Goal: Transaction & Acquisition: Purchase product/service

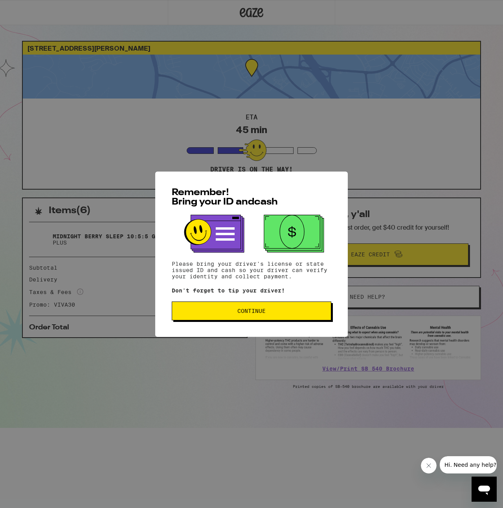
click at [283, 312] on span "Continue" at bounding box center [251, 310] width 146 height 5
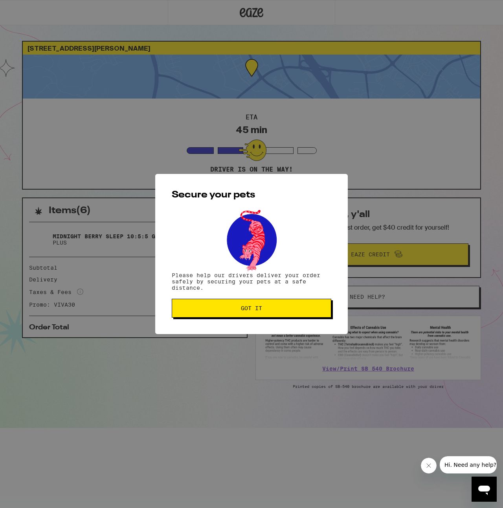
click at [284, 309] on span "Got it" at bounding box center [251, 308] width 146 height 5
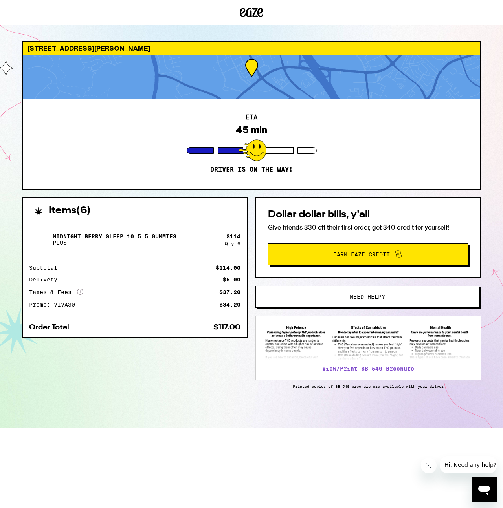
click at [247, 155] on div at bounding box center [252, 150] width 28 height 22
click at [235, 79] on div at bounding box center [251, 77] width 457 height 44
click at [250, 7] on icon at bounding box center [252, 12] width 24 height 14
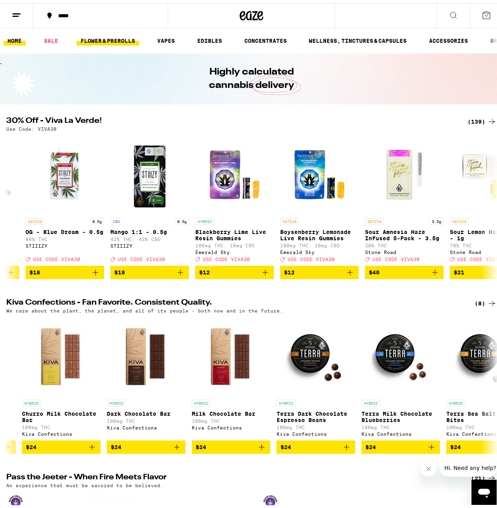
click at [117, 39] on link "FLOWER & PREROLLS" at bounding box center [108, 37] width 62 height 9
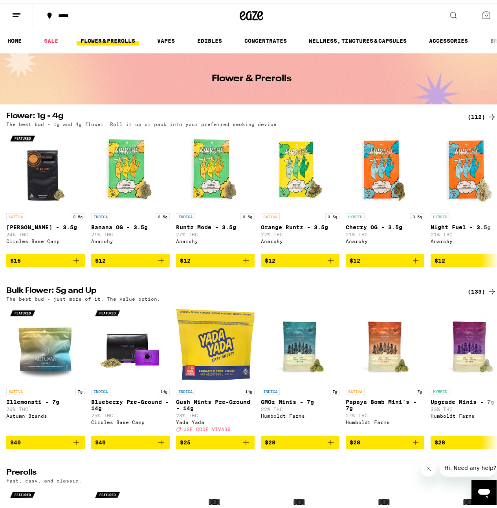
click at [10, 12] on button at bounding box center [16, 12] width 33 height 25
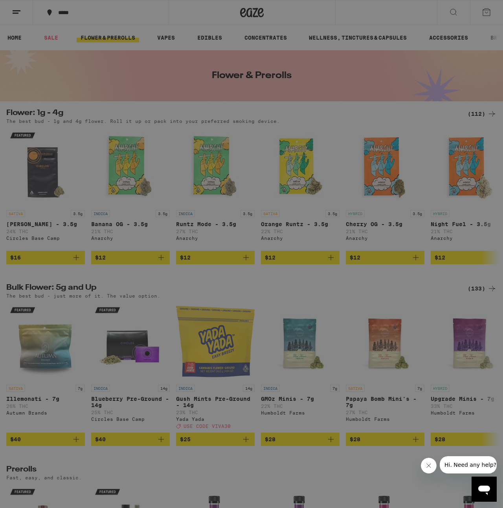
click at [70, 123] on div "Edibles" at bounding box center [59, 120] width 38 height 9
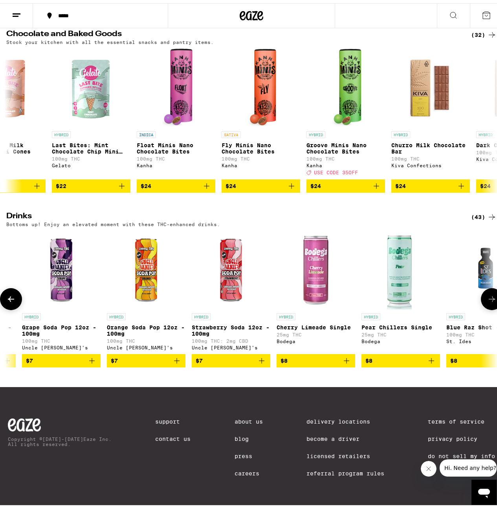
scroll to position [0, 933]
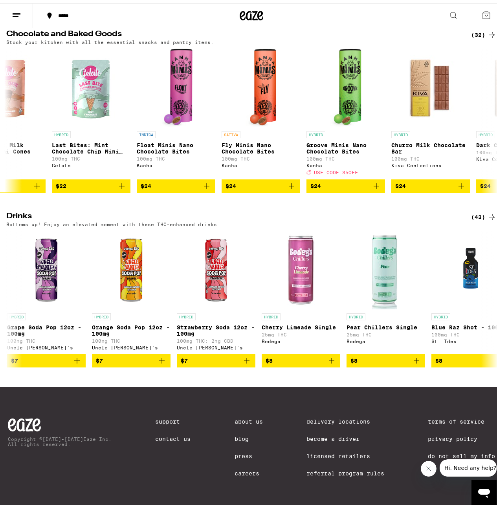
click at [471, 209] on div "(43)" at bounding box center [484, 213] width 26 height 9
